Goal: Transaction & Acquisition: Download file/media

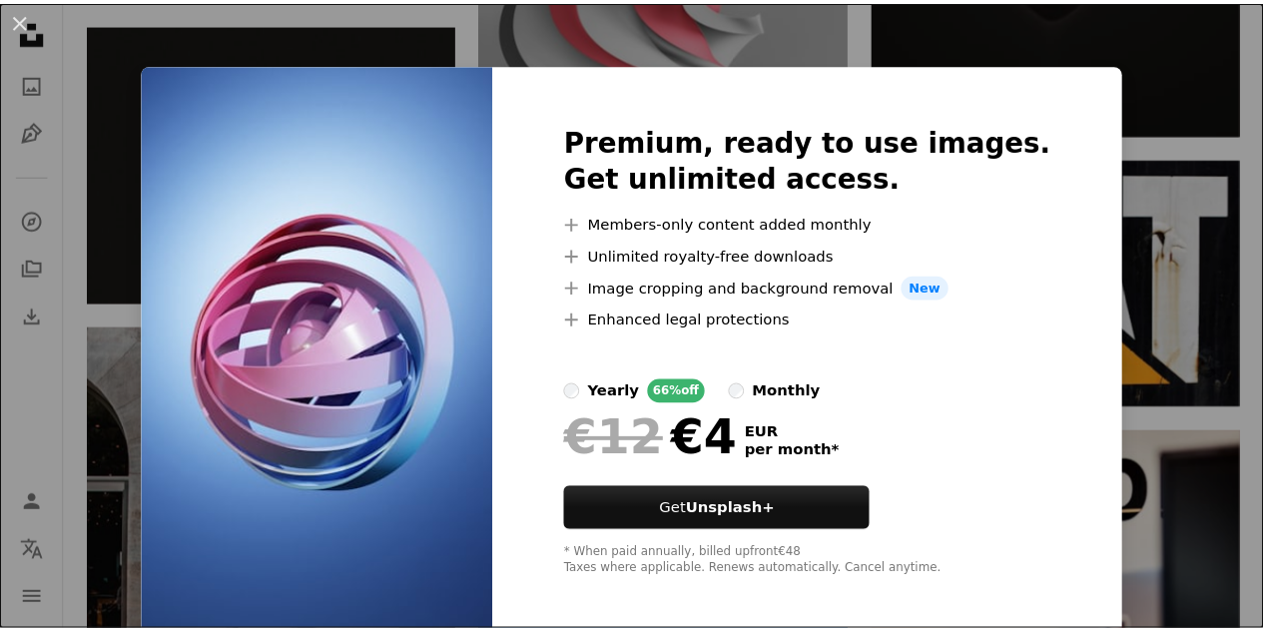
scroll to position [10, 0]
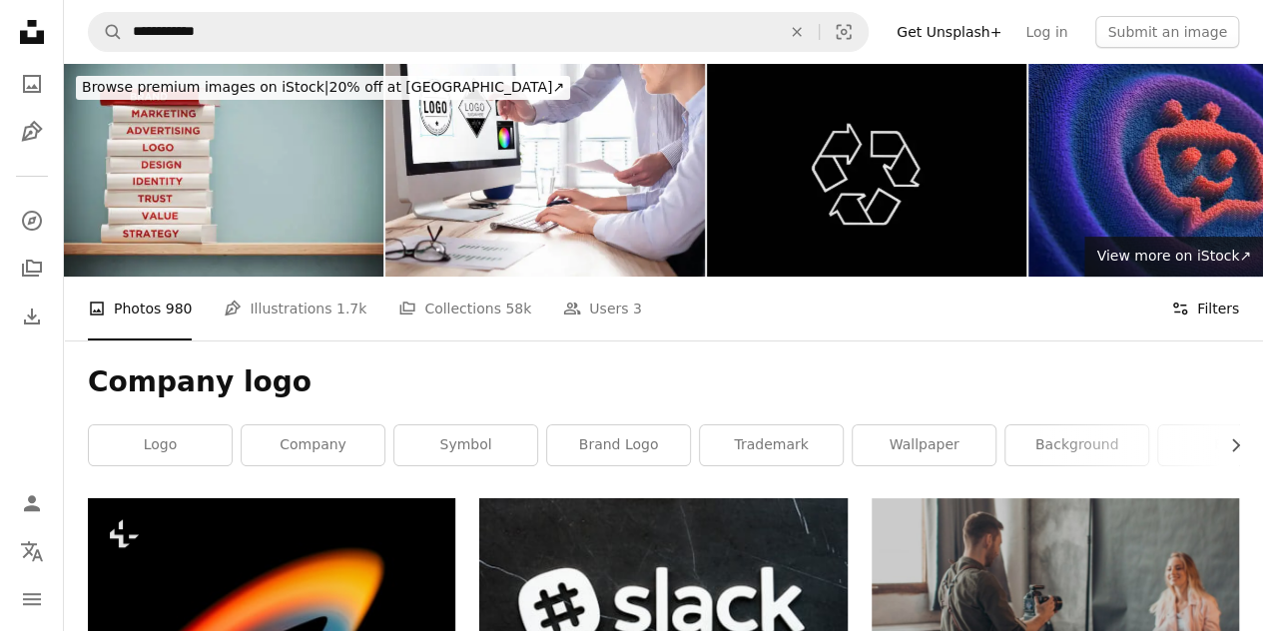
click at [1208, 276] on button "Filters Filters" at bounding box center [1205, 308] width 68 height 64
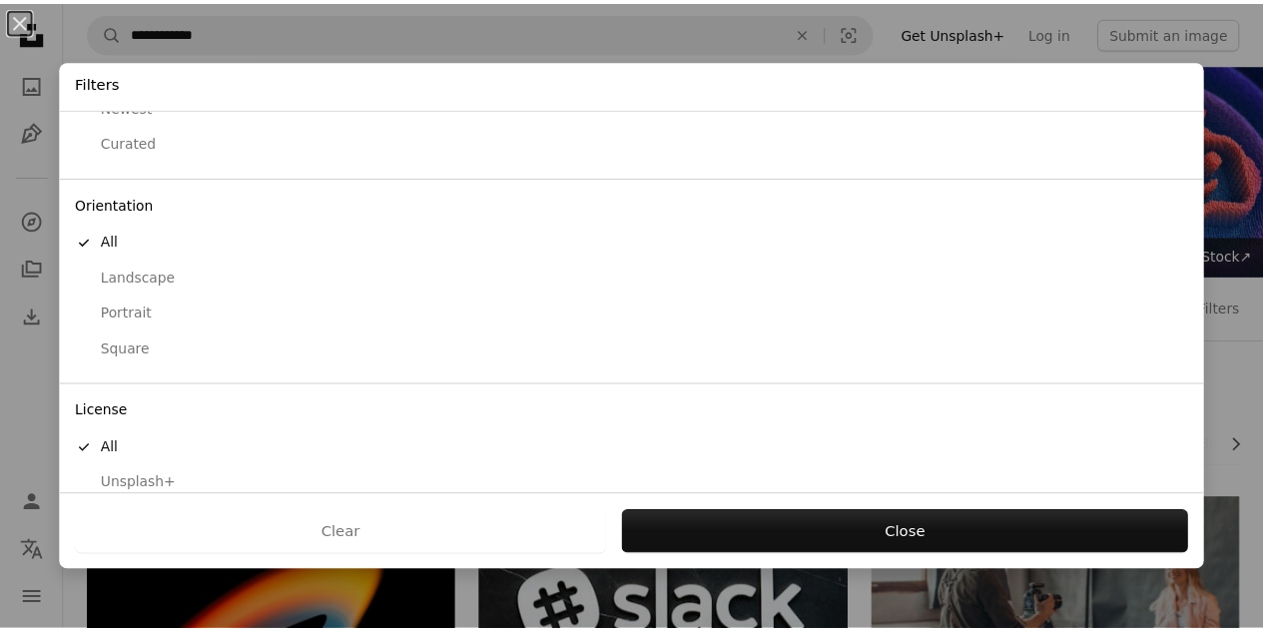
scroll to position [158, 0]
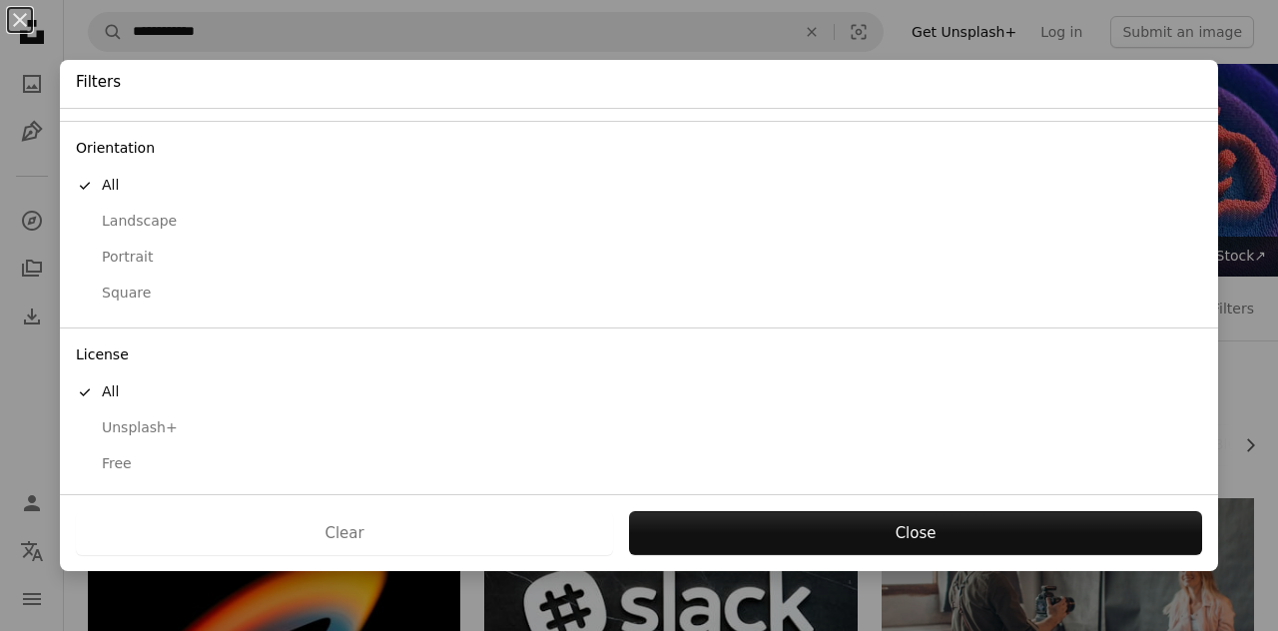
click at [143, 457] on div "Free" at bounding box center [639, 464] width 1126 height 20
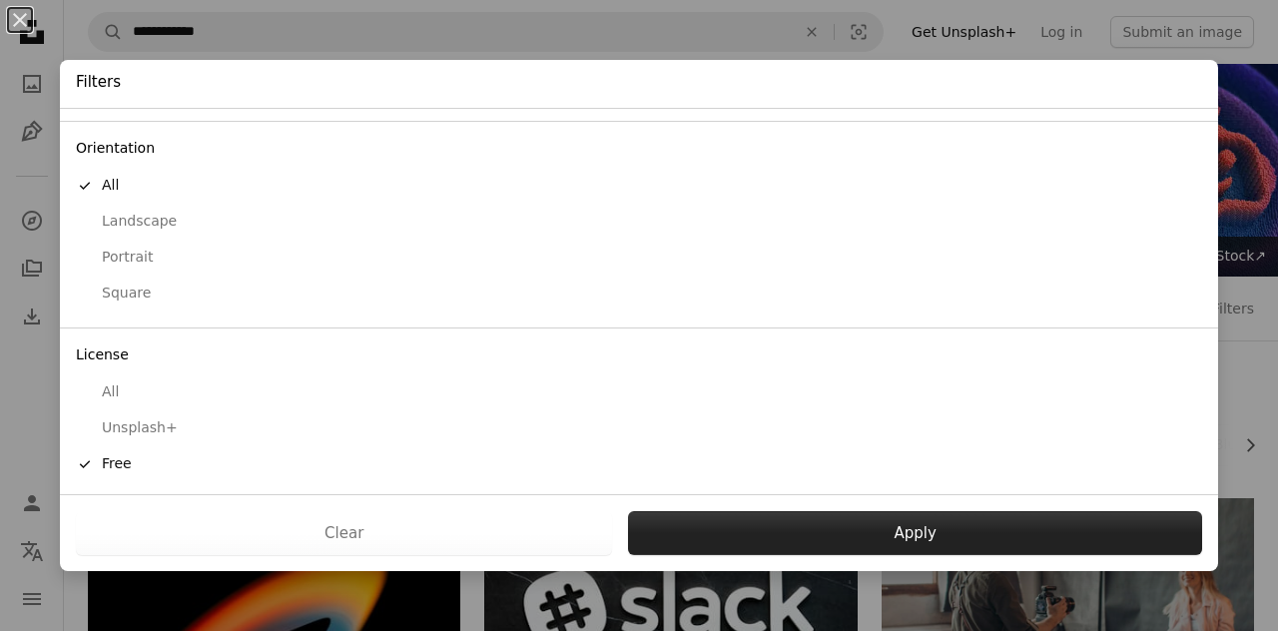
click at [802, 542] on button "Apply" at bounding box center [915, 533] width 574 height 44
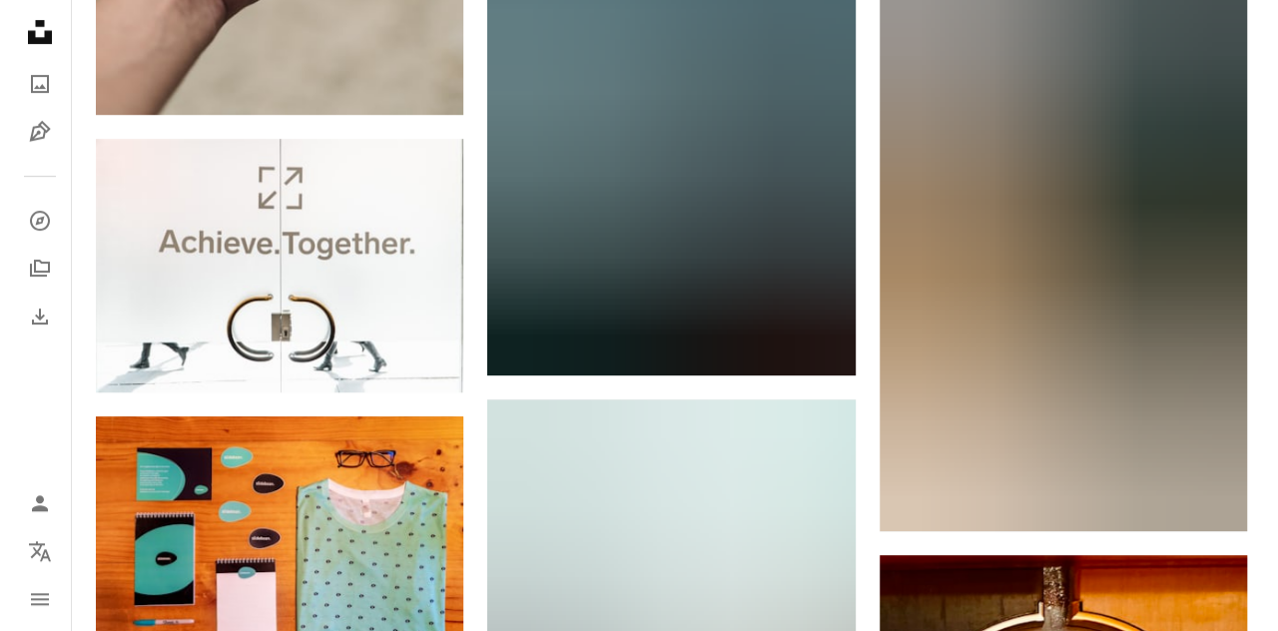
scroll to position [15570, 0]
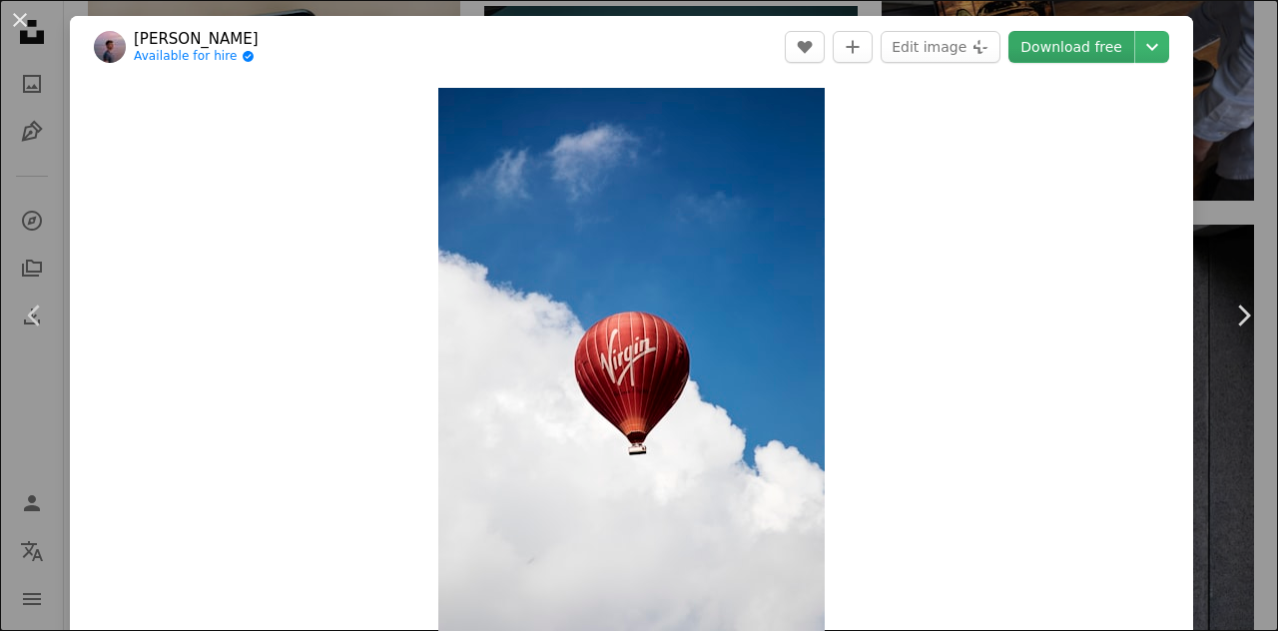
click at [1109, 43] on link "Download free" at bounding box center [1071, 47] width 126 height 32
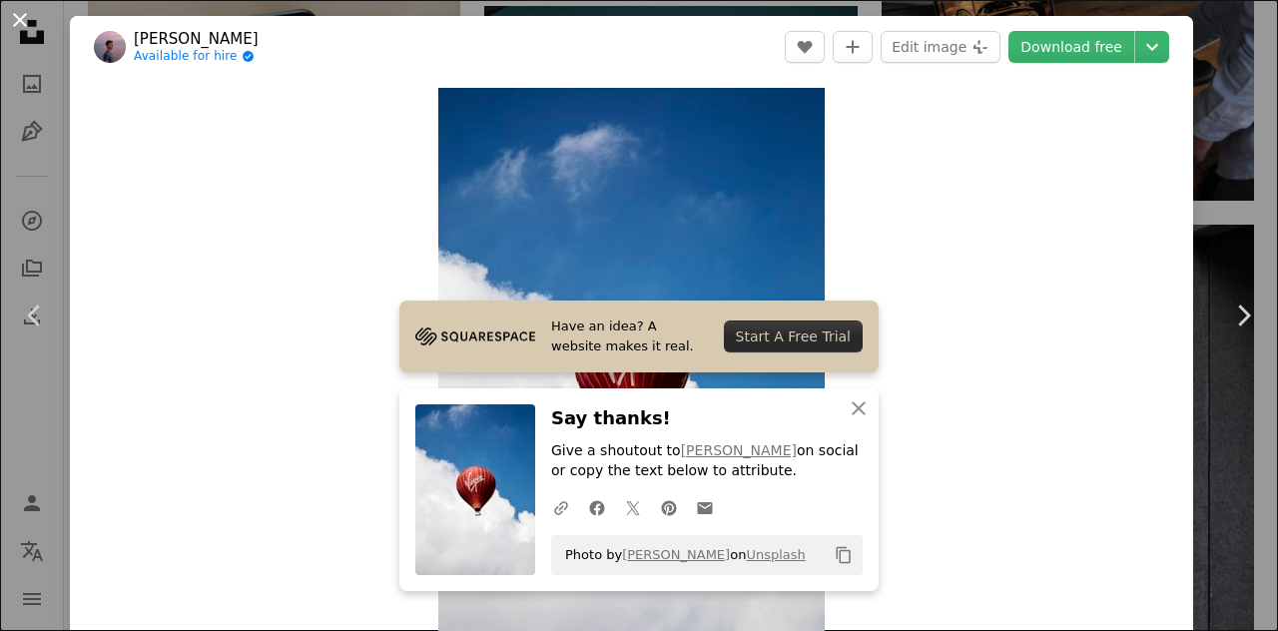
click at [14, 22] on button "An X shape" at bounding box center [20, 20] width 24 height 24
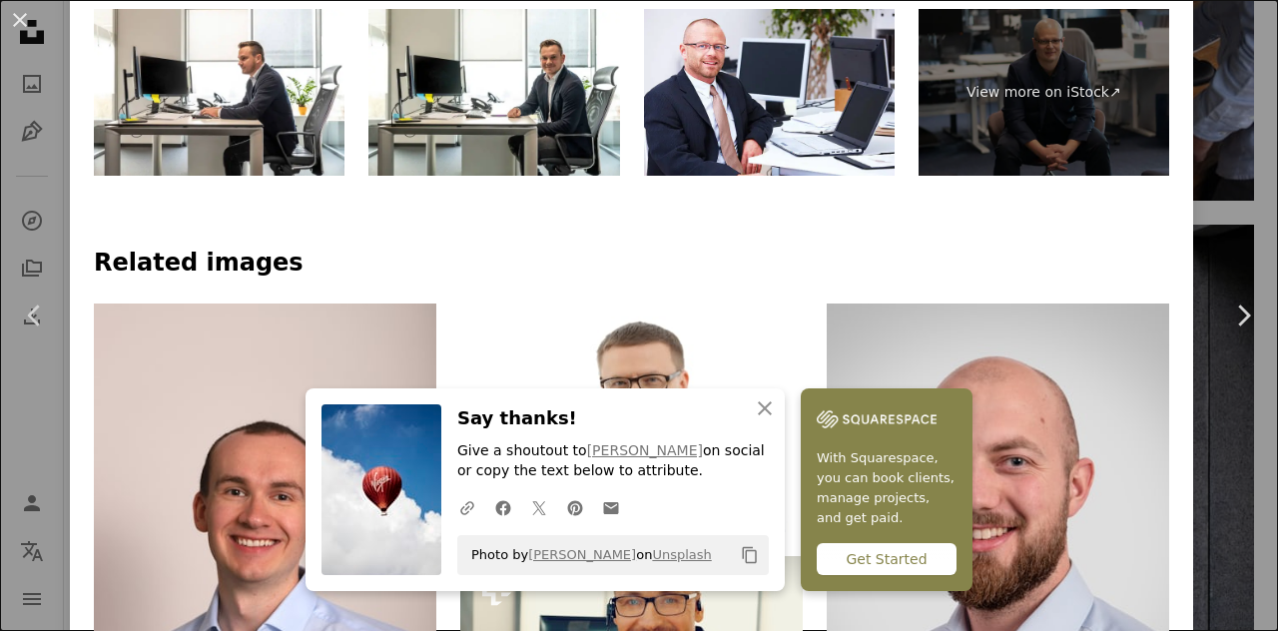
scroll to position [1297, 0]
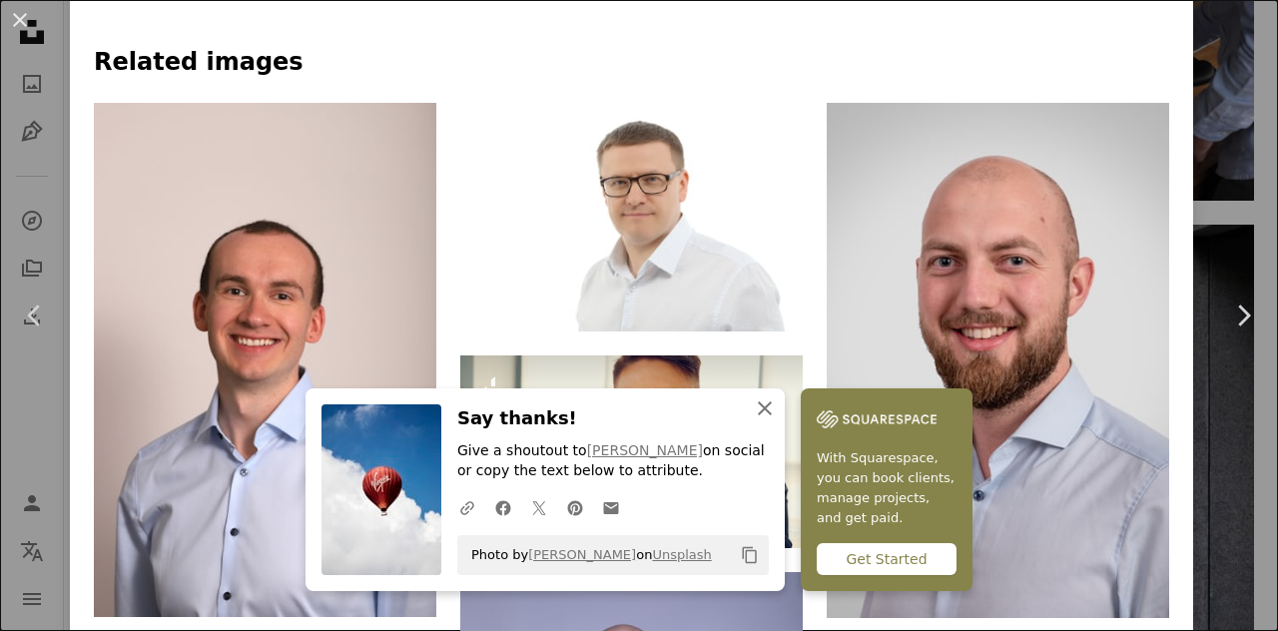
click at [772, 409] on icon "button" at bounding box center [765, 408] width 14 height 14
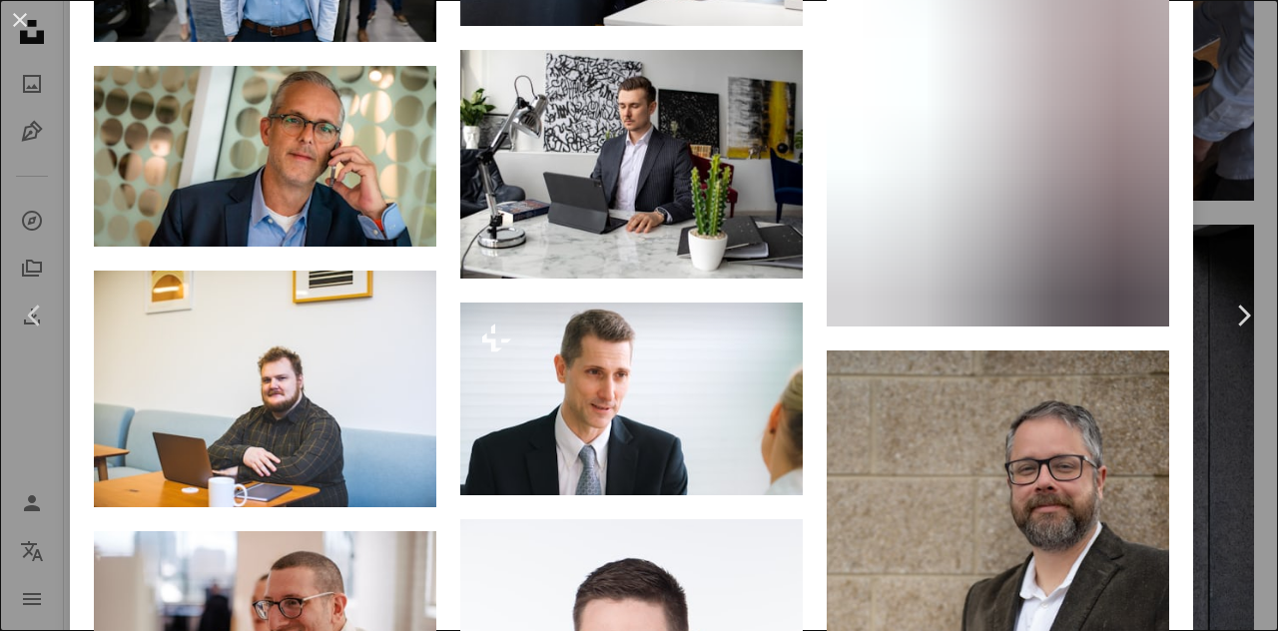
scroll to position [4391, 0]
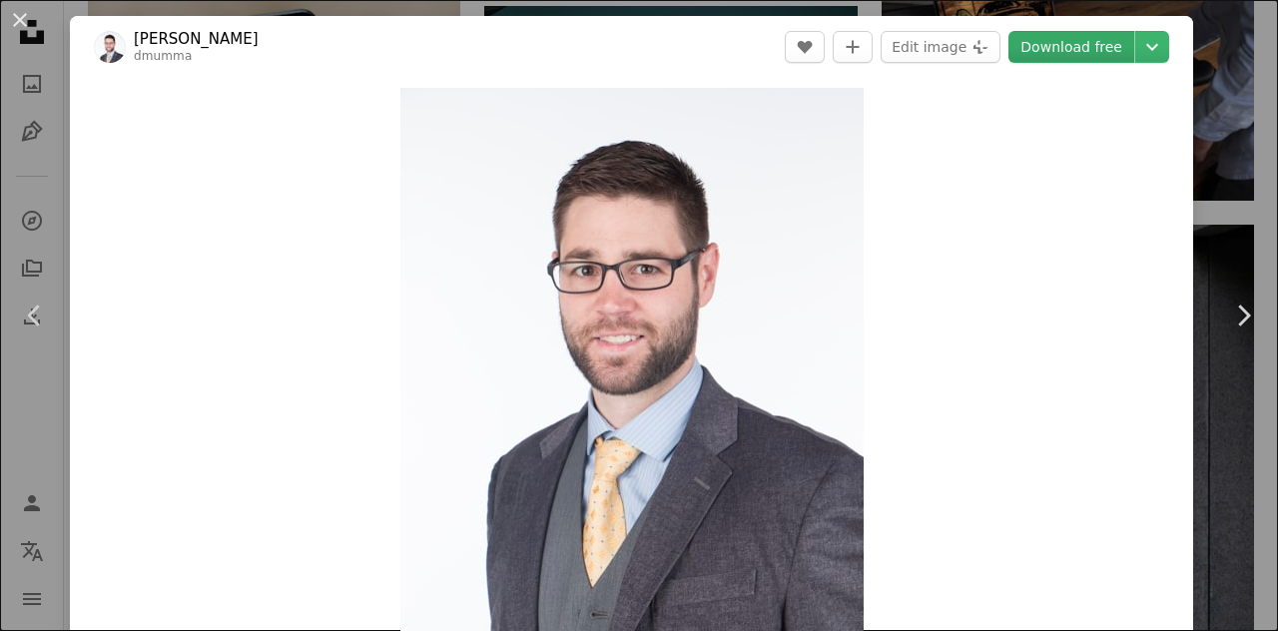
click at [1066, 43] on link "Download free" at bounding box center [1071, 47] width 126 height 32
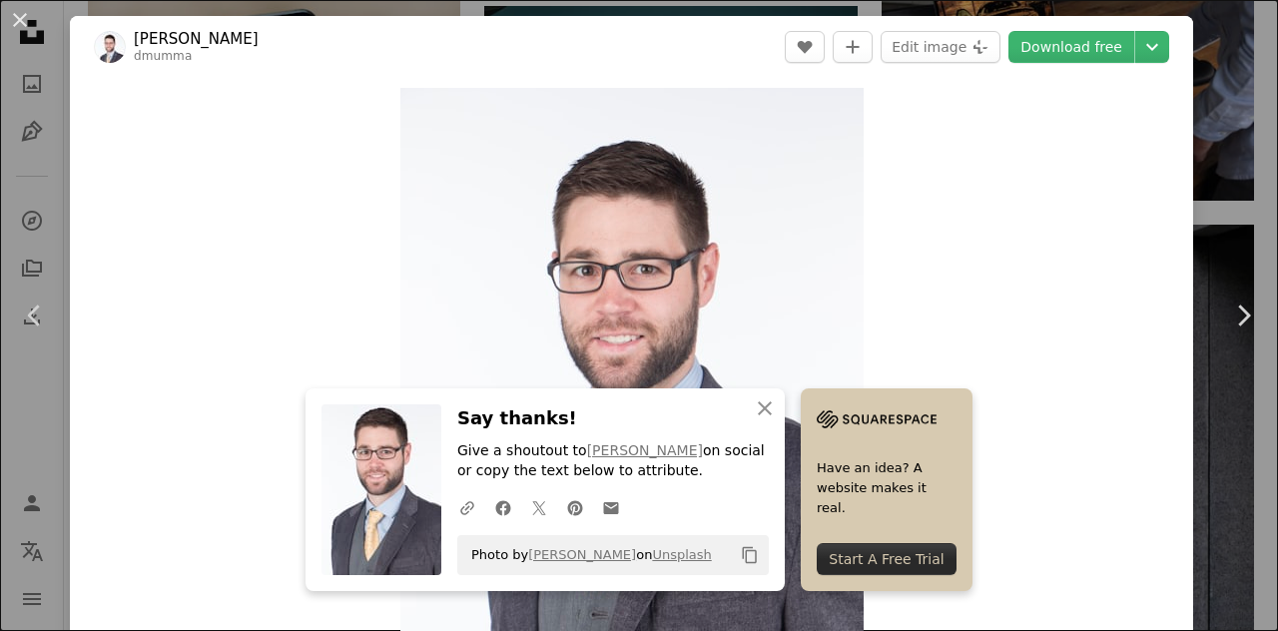
click at [708, 37] on header "[PERSON_NAME] dmumma A heart A plus sign Edit image Plus sign for Unsplash+ Dow…" at bounding box center [631, 47] width 1123 height 62
click at [29, 21] on button "An X shape" at bounding box center [20, 20] width 24 height 24
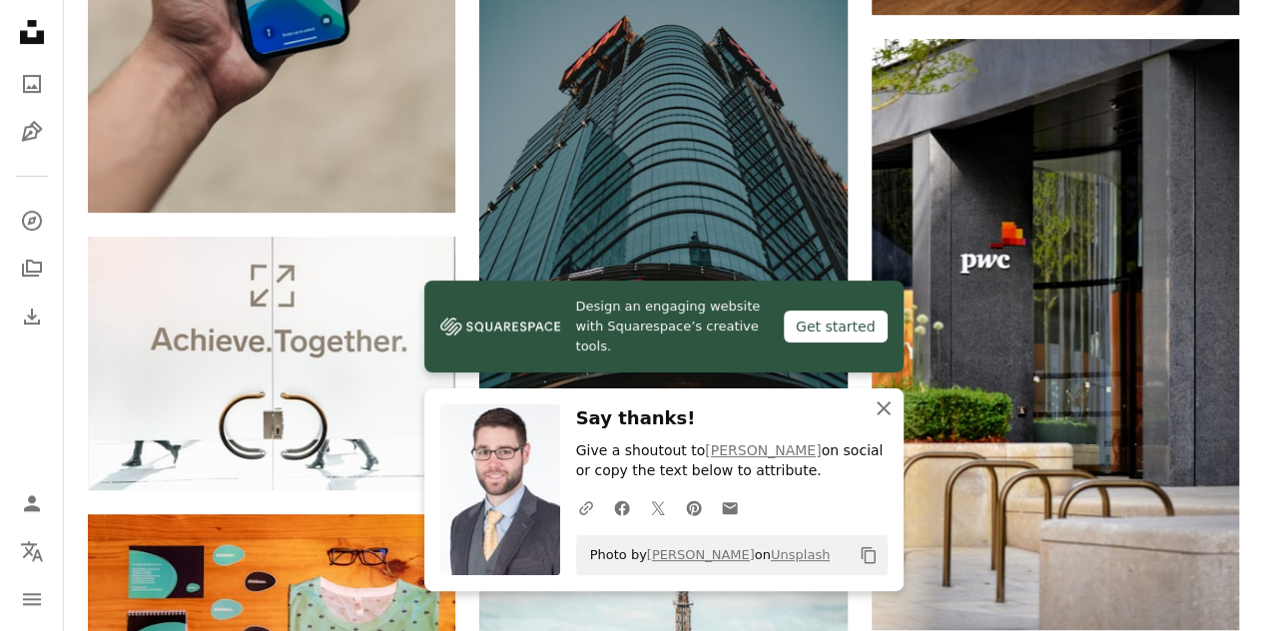
click at [872, 412] on icon "An X shape" at bounding box center [883, 408] width 24 height 24
